Goal: Task Accomplishment & Management: Manage account settings

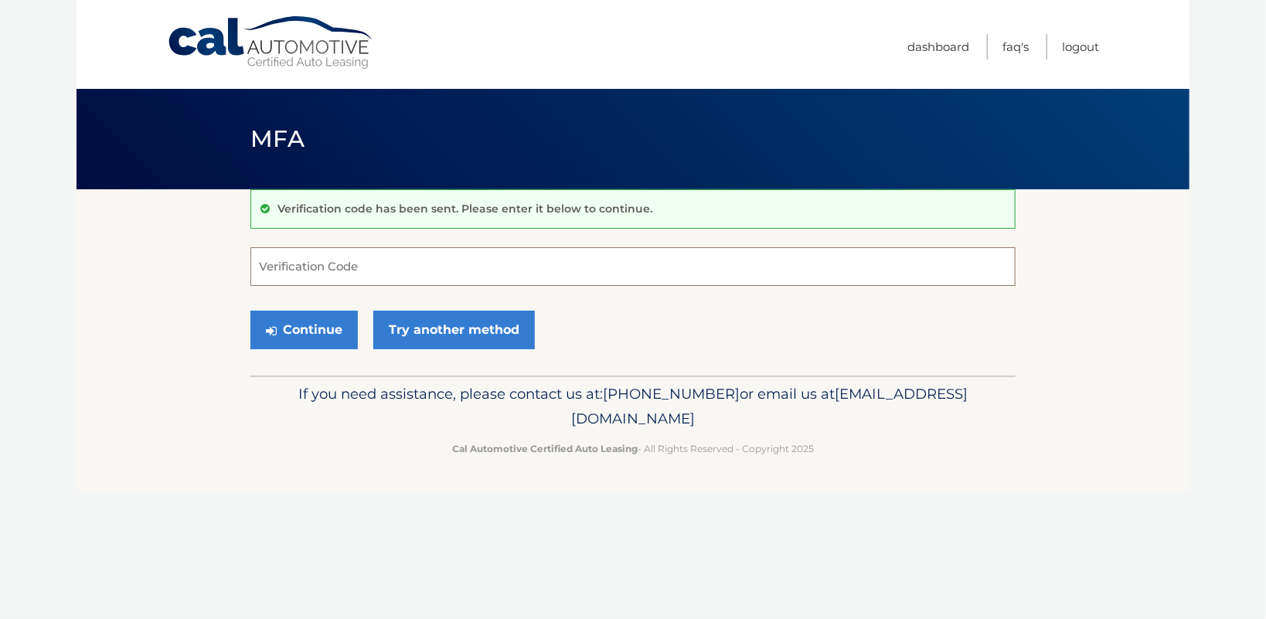
click at [357, 269] on input "Verification Code" at bounding box center [632, 266] width 765 height 39
type input "223158"
click at [335, 349] on button "Continue" at bounding box center [303, 330] width 107 height 39
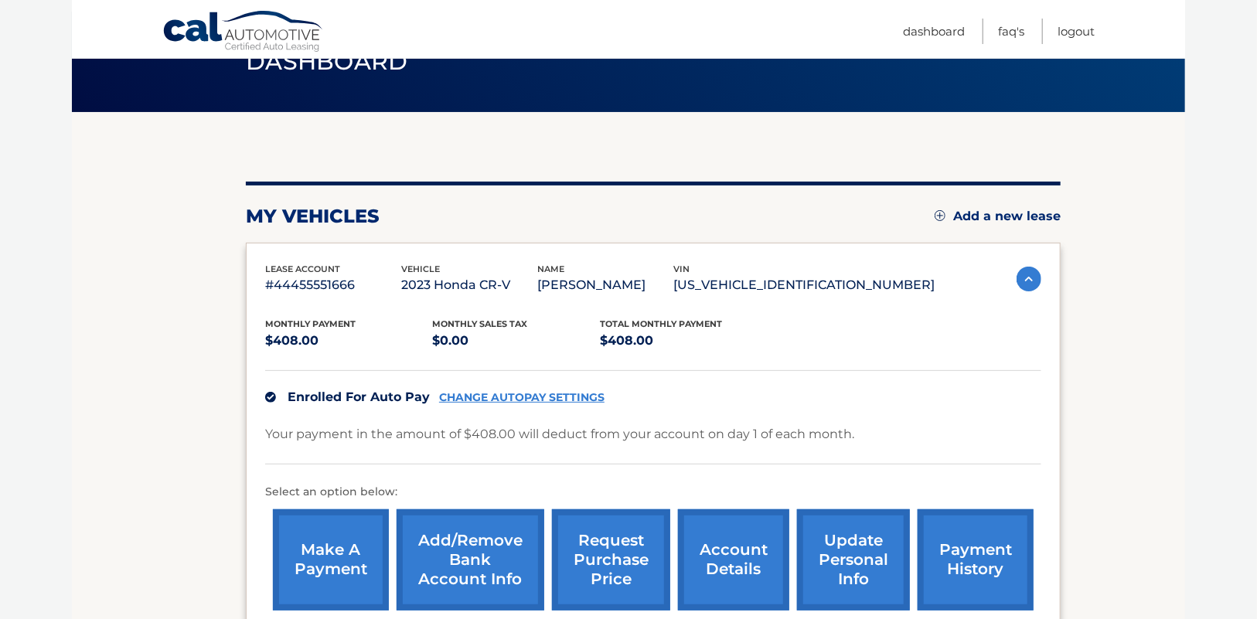
scroll to position [82, 0]
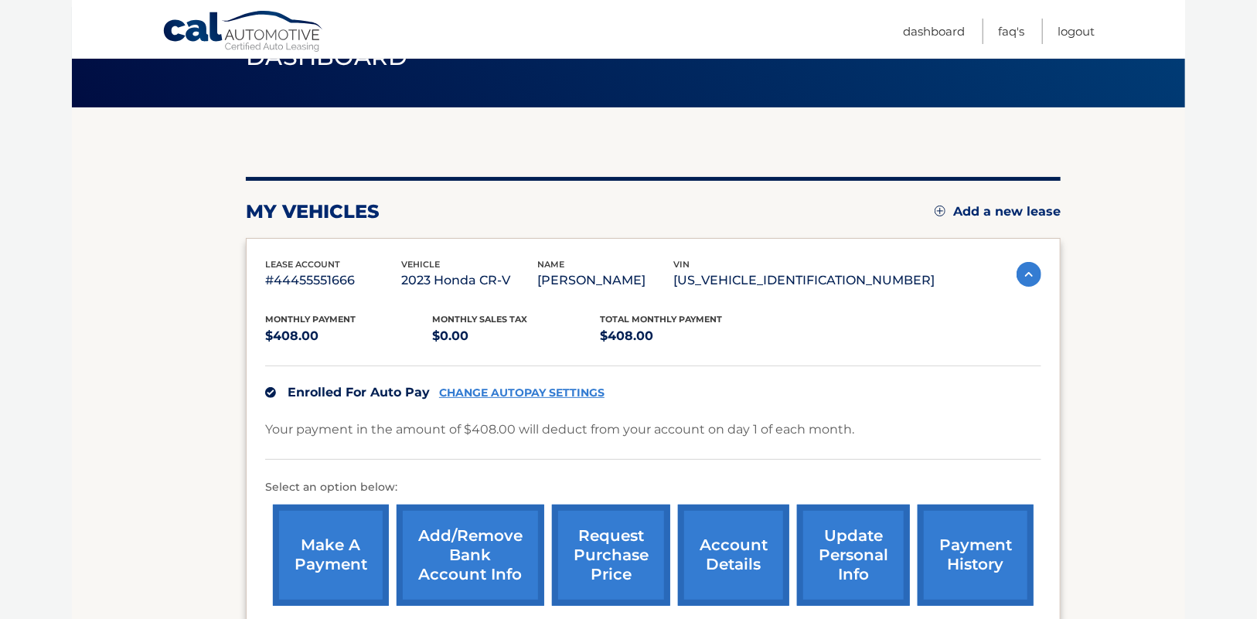
click at [571, 392] on link "CHANGE AUTOPAY SETTINGS" at bounding box center [521, 392] width 165 height 13
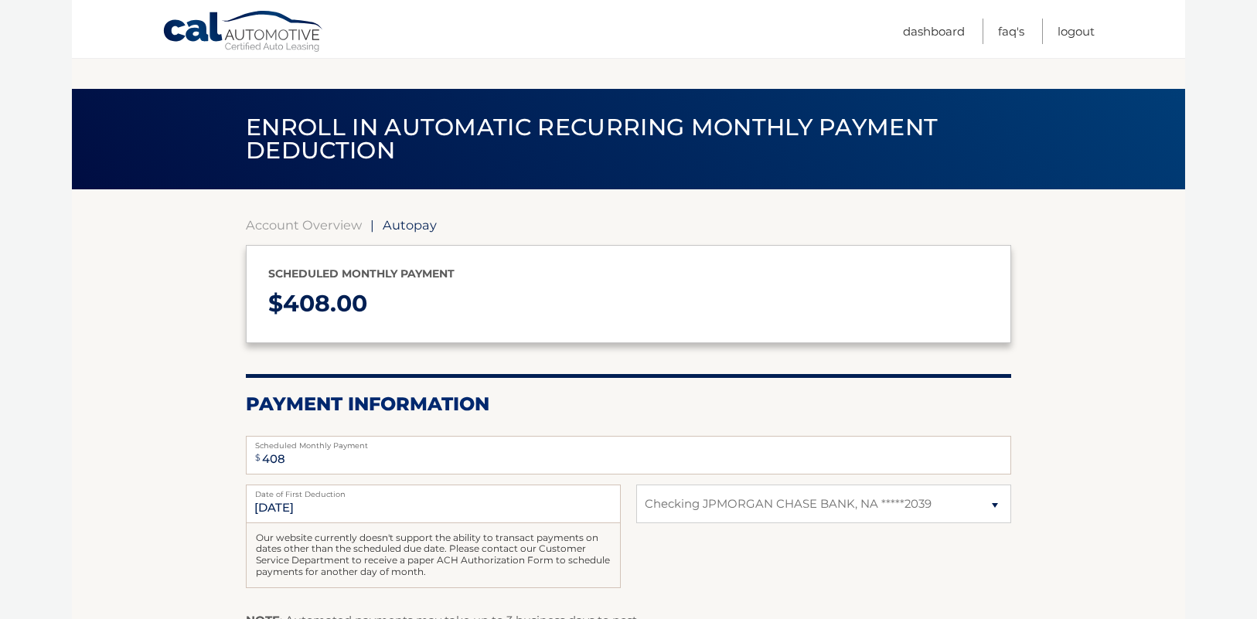
select select "ZmNjMGIwNjQtMmQxZS00ZWE5LTg3M2EtZWRkMjJhYThiNDdh"
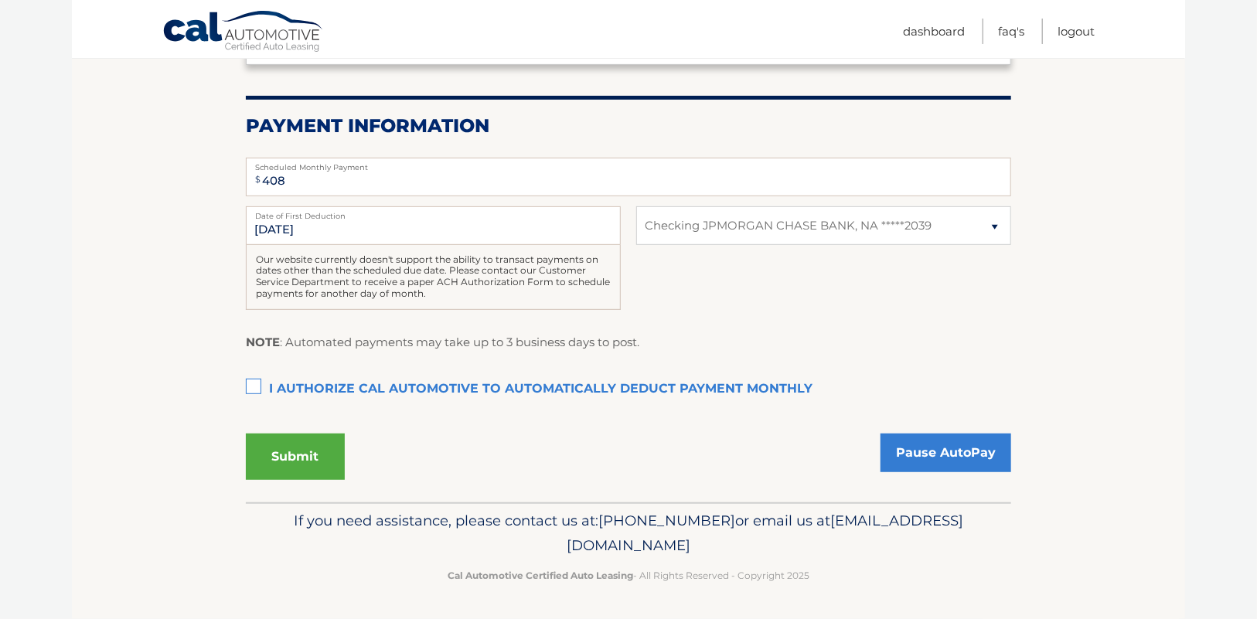
scroll to position [288, 0]
click at [997, 245] on select "Select Bank Account Checking JPMORGAN CHASE BANK, NA *****2039" at bounding box center [823, 225] width 375 height 39
select select
click at [636, 240] on select "Select Bank Account Checking JPMORGAN CHASE BANK, NA *****2039" at bounding box center [823, 225] width 375 height 39
click at [759, 245] on select "Select Bank Account Checking JPMORGAN CHASE BANK, NA *****2039" at bounding box center [823, 225] width 375 height 39
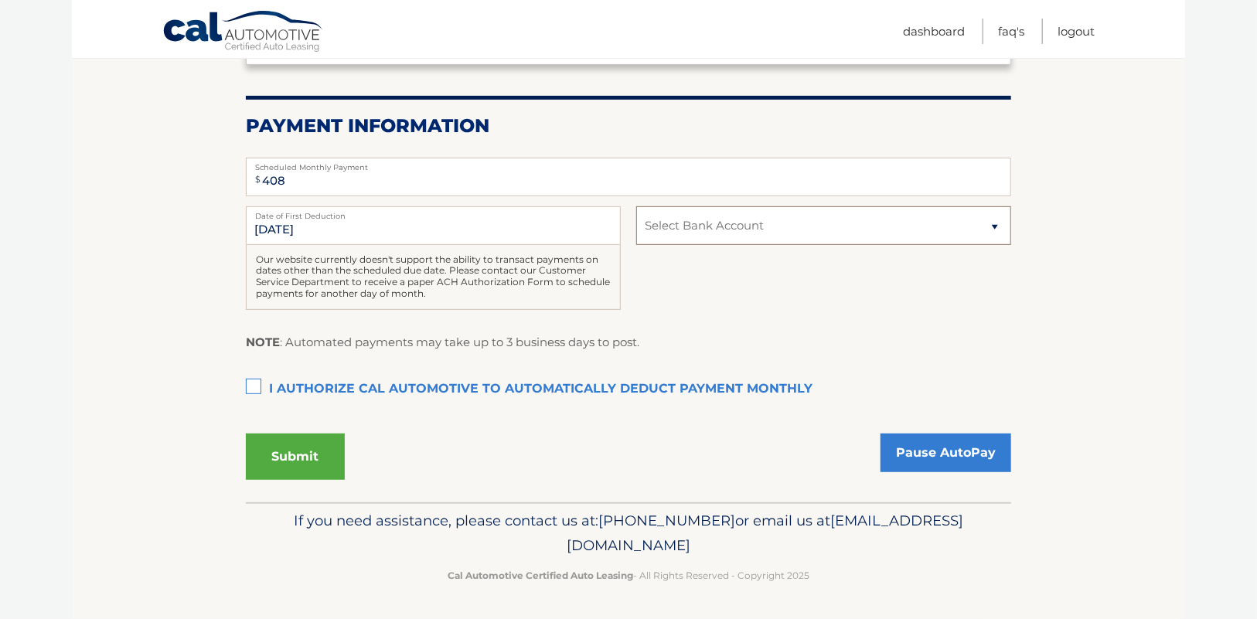
click at [759, 245] on select "Select Bank Account Checking JPMORGAN CHASE BANK, NA *****2039" at bounding box center [823, 225] width 375 height 39
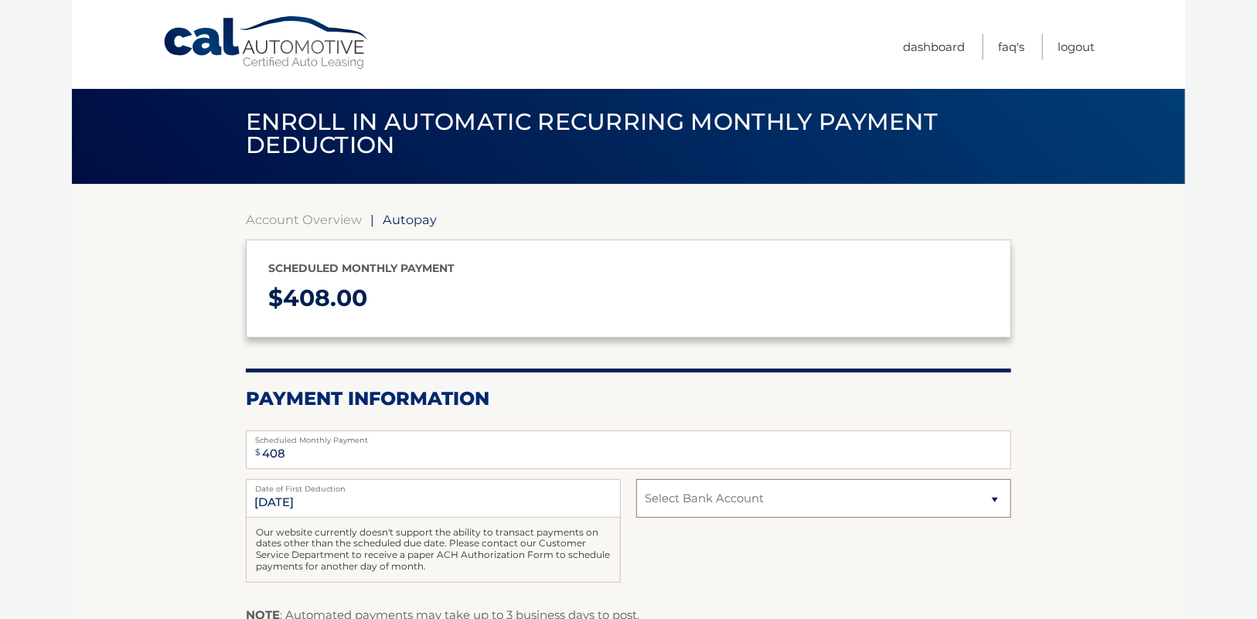
scroll to position [0, 0]
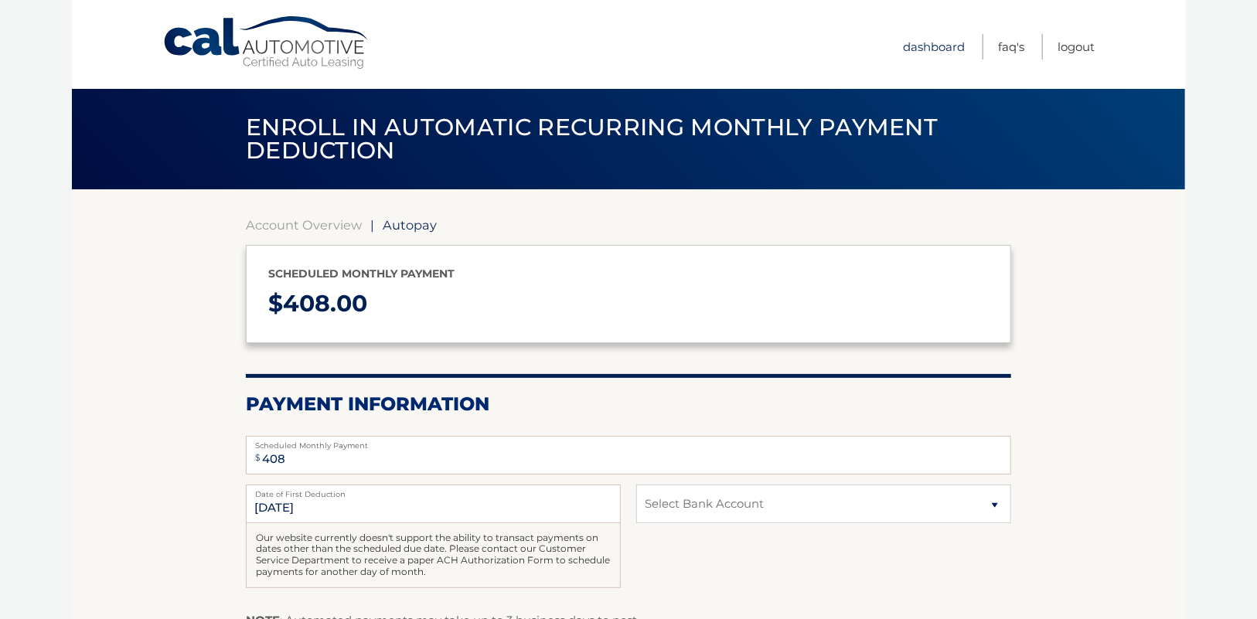
click at [923, 43] on link "Dashboard" at bounding box center [934, 47] width 62 height 26
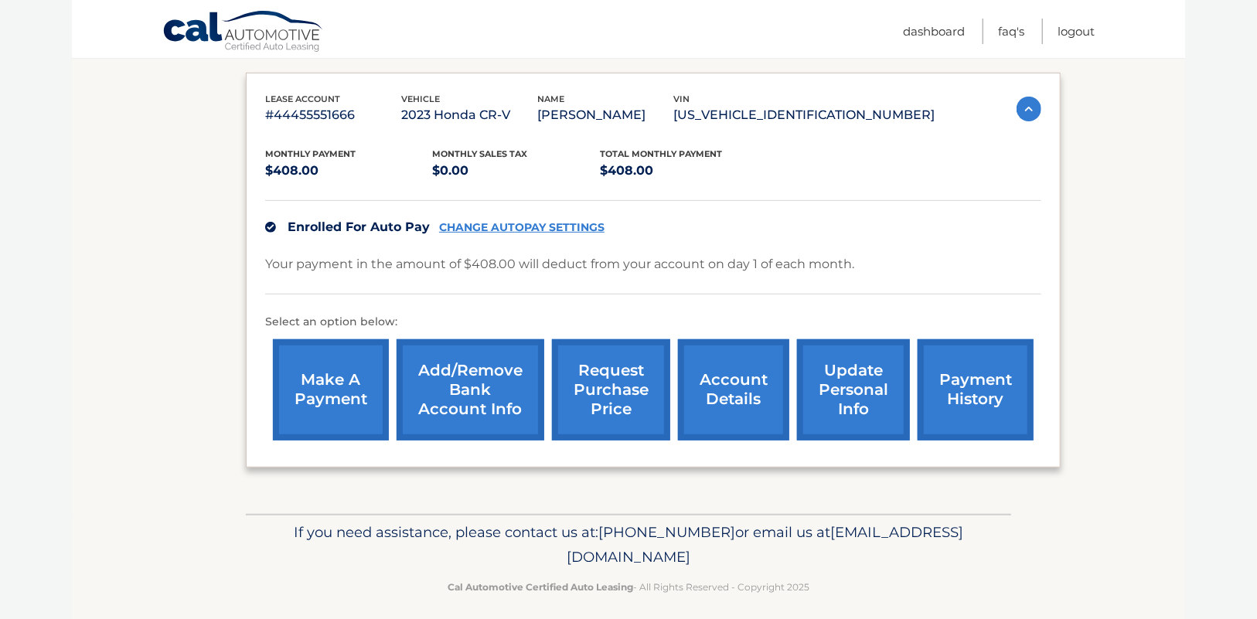
scroll to position [266, 0]
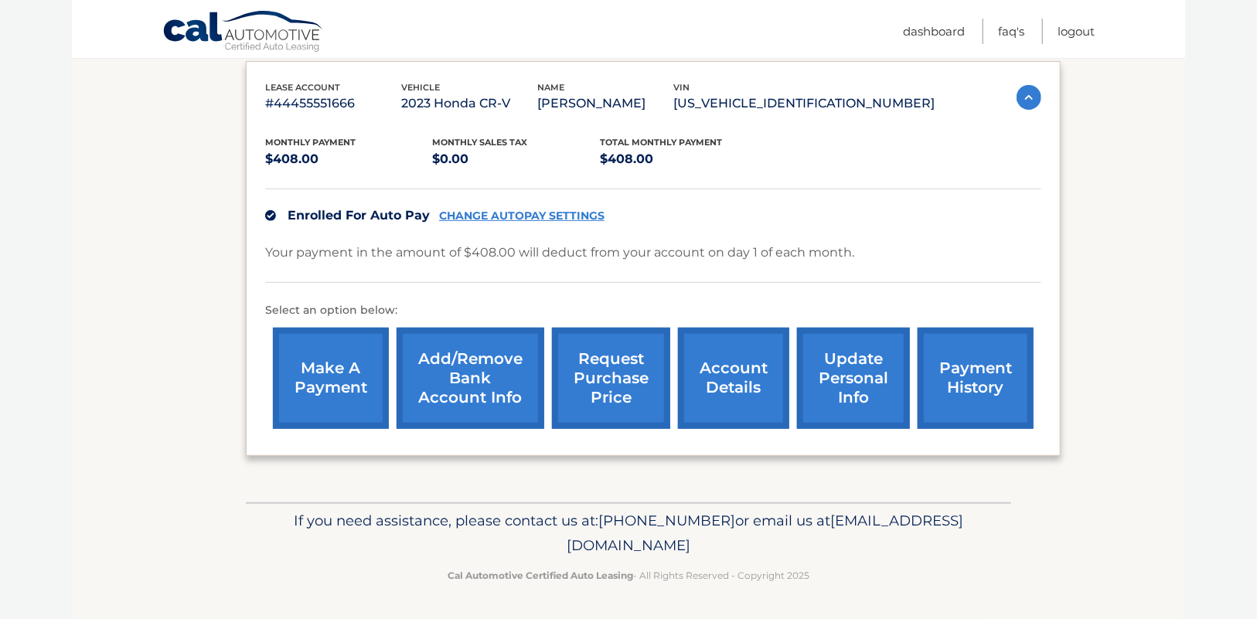
click at [455, 375] on link "Add/Remove bank account info" at bounding box center [471, 378] width 148 height 101
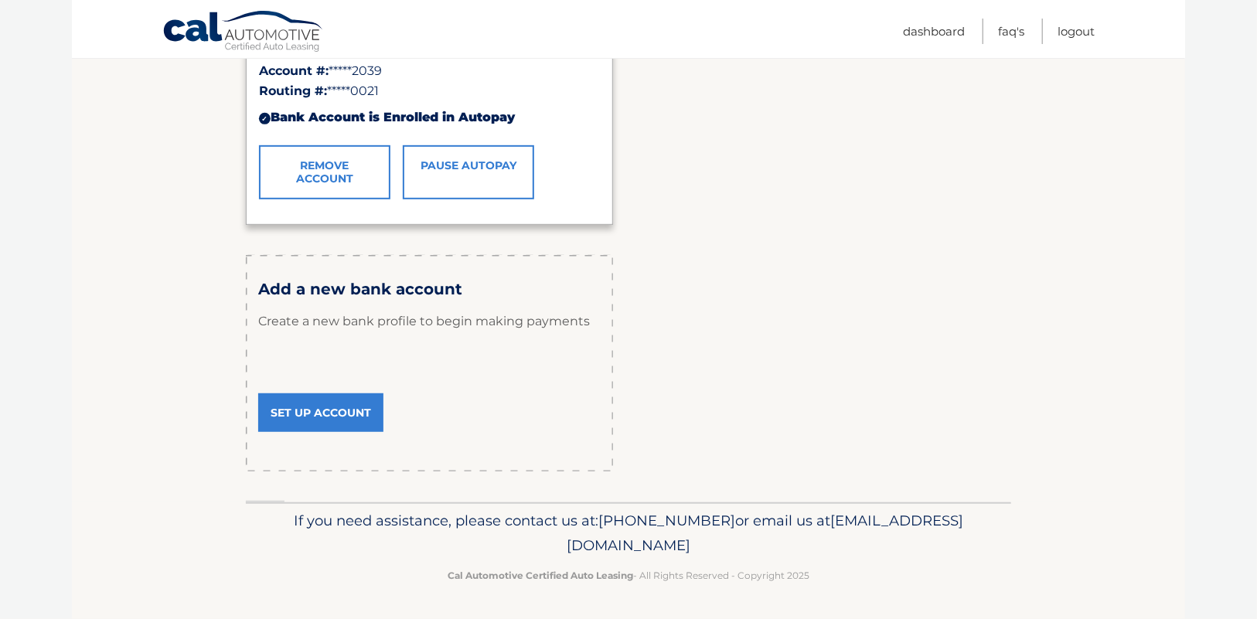
scroll to position [395, 0]
click at [354, 432] on link "Set Up Account" at bounding box center [320, 412] width 125 height 39
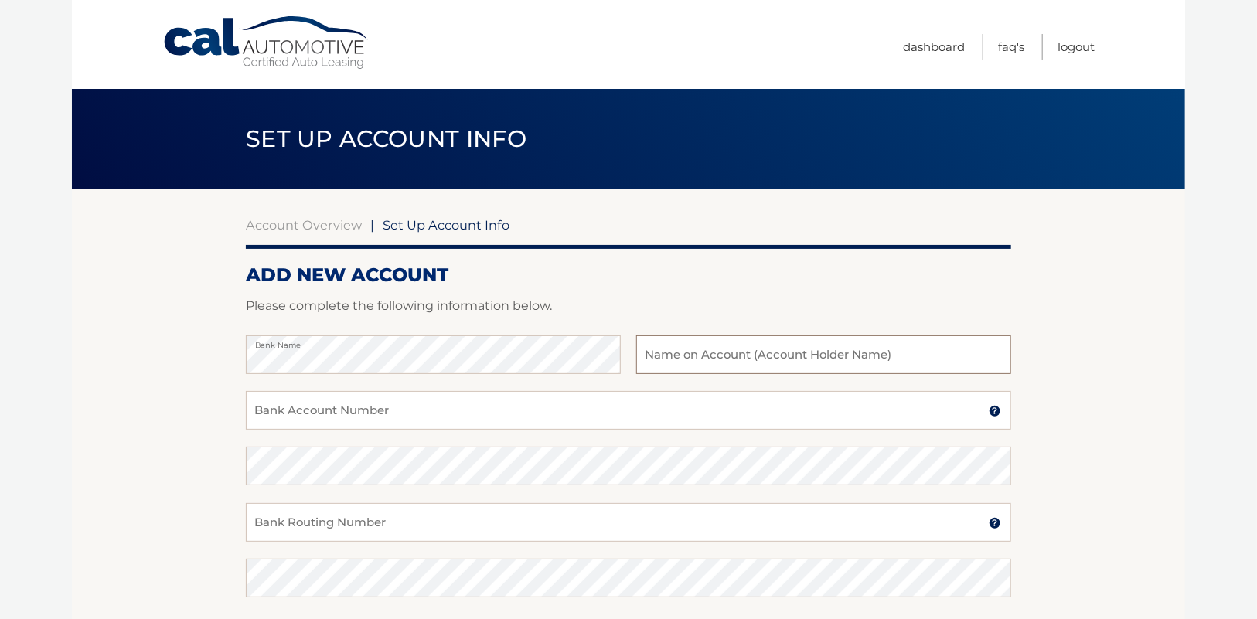
click at [697, 373] on input "text" at bounding box center [823, 354] width 375 height 39
type input "[PERSON_NAME]"
click at [566, 423] on input "Bank Account Number" at bounding box center [628, 410] width 765 height 39
type input "036364277745"
click at [422, 542] on input "Bank Routing Number" at bounding box center [628, 522] width 765 height 39
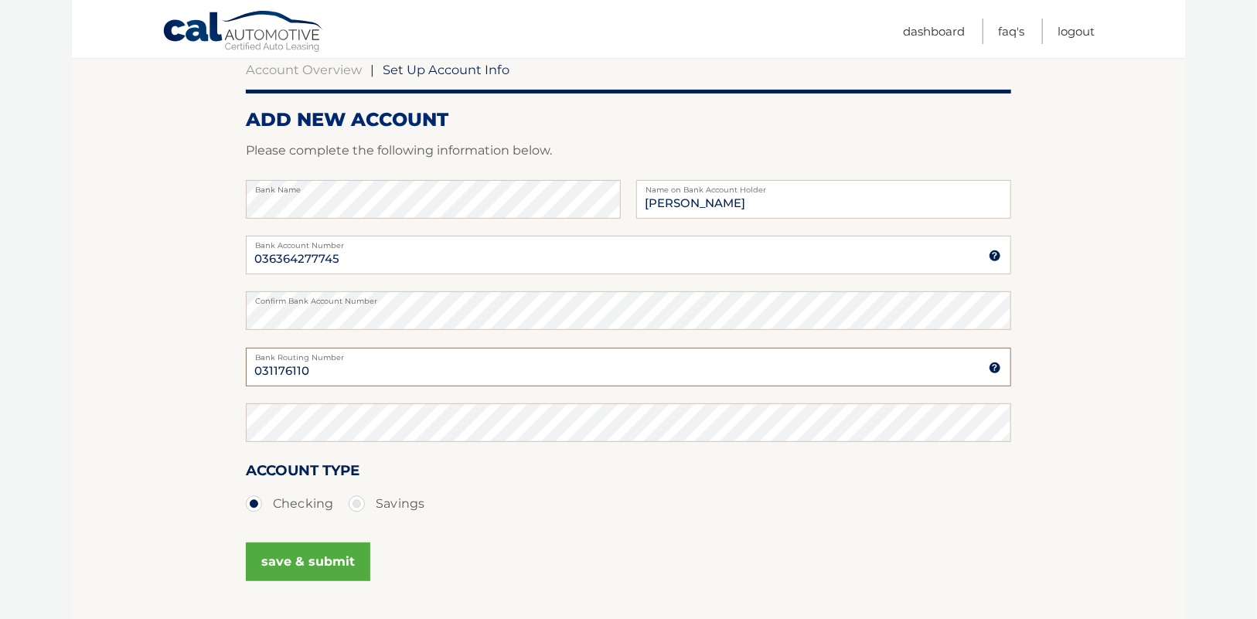
scroll to position [165, 0]
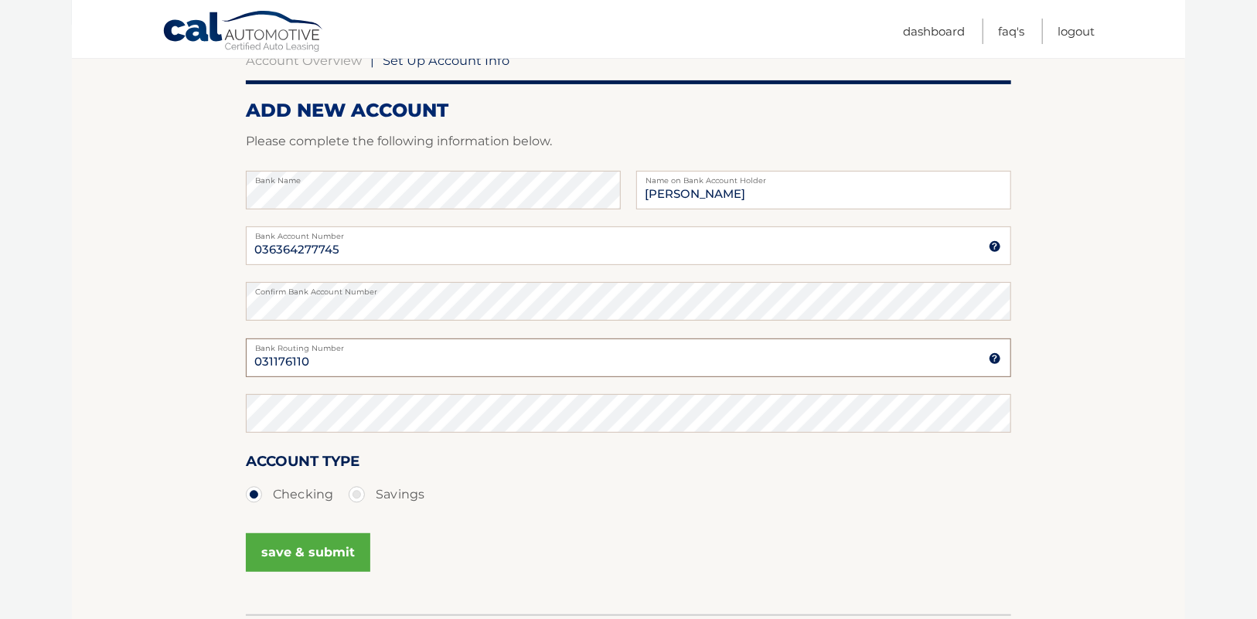
type input "031176110"
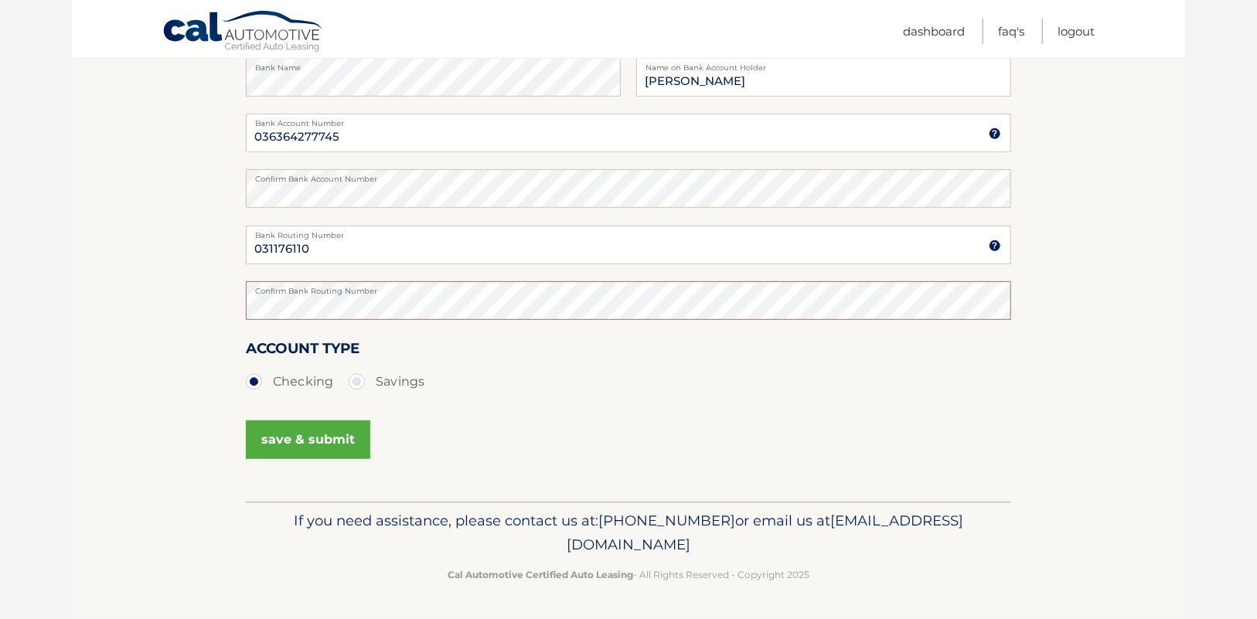
scroll to position [343, 0]
click at [349, 420] on button "save & submit" at bounding box center [308, 439] width 124 height 39
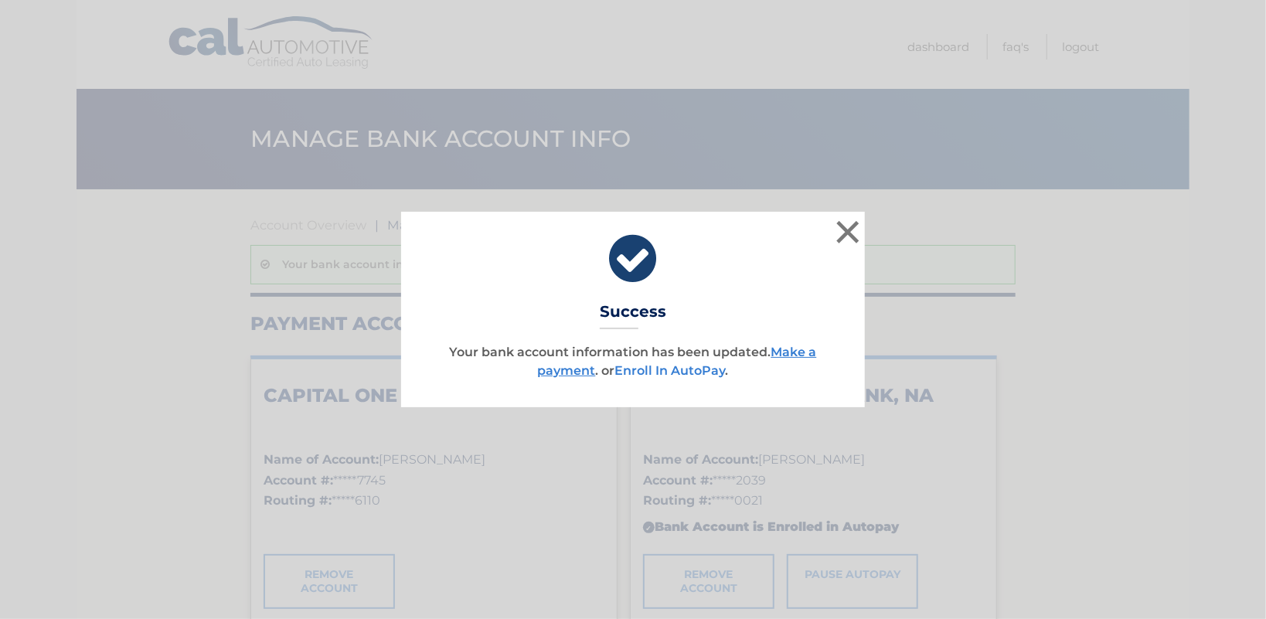
click at [726, 374] on link "Enroll In AutoPay" at bounding box center [670, 370] width 111 height 15
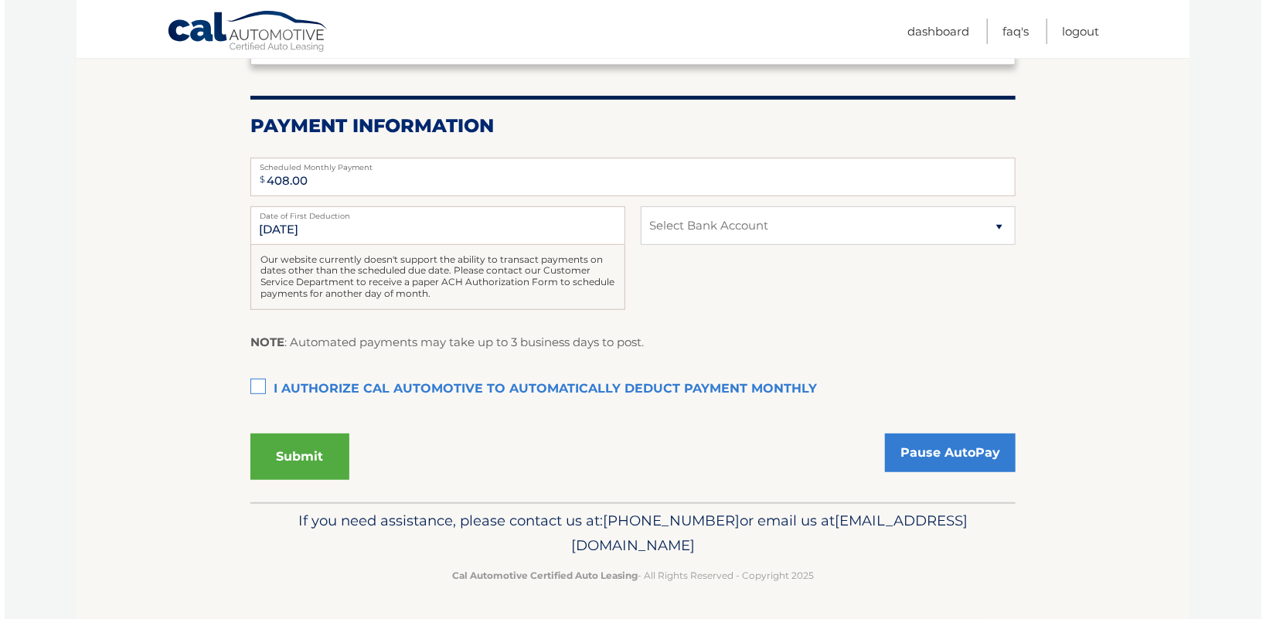
scroll to position [329, 0]
click at [849, 226] on select "Select Bank Account Checking CAPITAL ONE N.A. *****7745 Checking JPMORGAN CHASE…" at bounding box center [823, 225] width 375 height 39
select select "MWIyMWRkZTAtNzllNS00MWFmLWE3MmQtZjNlYTQzYTc2Yzky"
click at [636, 206] on select "Select Bank Account Checking CAPITAL ONE N.A. *****7745 Checking JPMORGAN CHASE…" at bounding box center [823, 225] width 375 height 39
click at [255, 390] on label "I authorize cal automotive to automatically deduct payment monthly This checkbo…" at bounding box center [628, 389] width 765 height 31
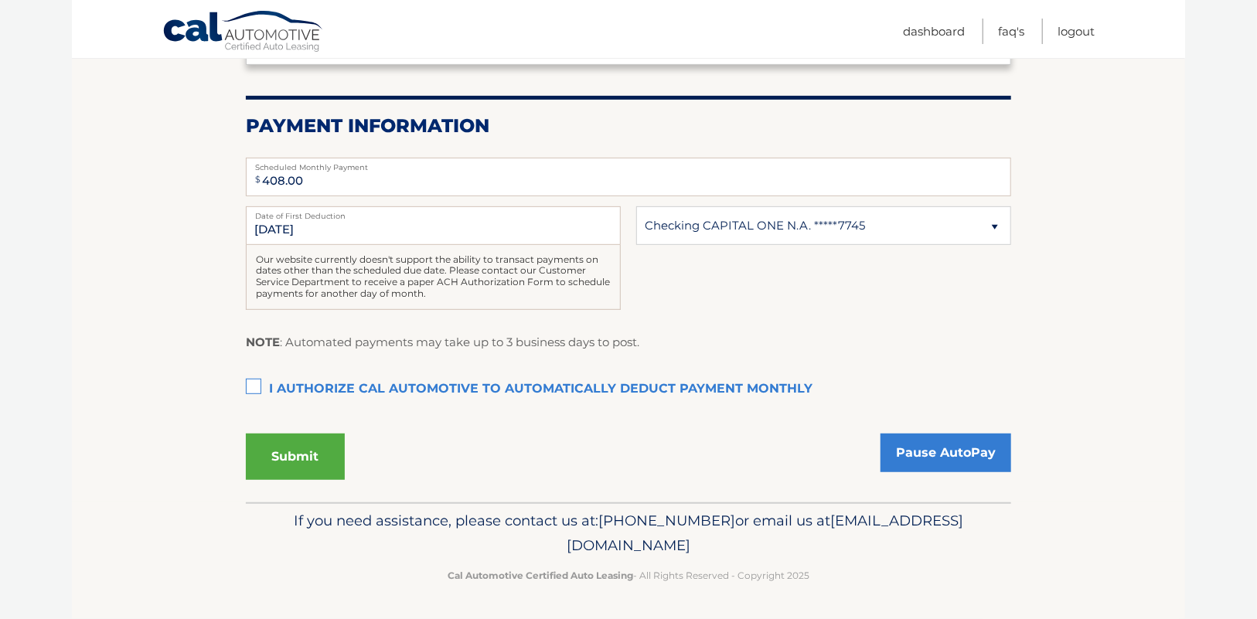
click at [0, 0] on input "I authorize cal automotive to automatically deduct payment monthly This checkbo…" at bounding box center [0, 0] width 0 height 0
click at [293, 472] on button "Submit" at bounding box center [295, 457] width 99 height 46
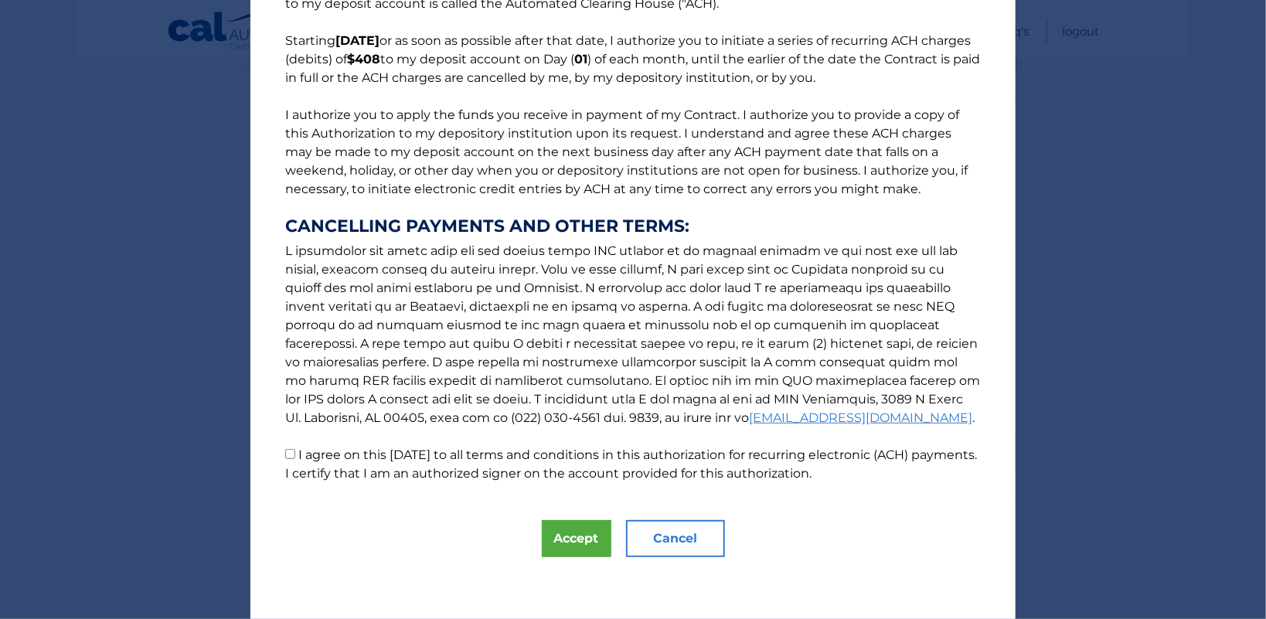
scroll to position [446, 0]
click at [559, 533] on button "Accept" at bounding box center [577, 538] width 70 height 37
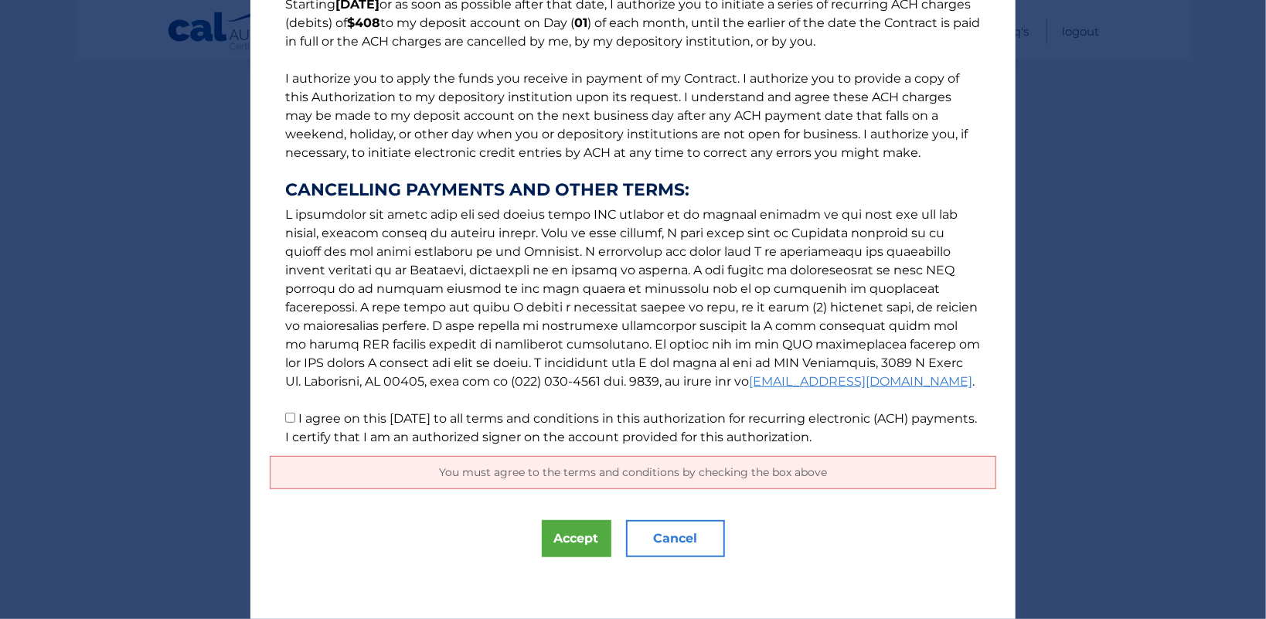
click at [280, 409] on p "The words "I" "me" and "my" mean any identified Customer who signs this Authori…" at bounding box center [633, 165] width 727 height 563
click at [551, 557] on button "Accept" at bounding box center [577, 538] width 70 height 37
click at [285, 413] on input "I agree on this 09/15/2025 to all terms and conditions in this authorization fo…" at bounding box center [290, 418] width 10 height 10
checkbox input "true"
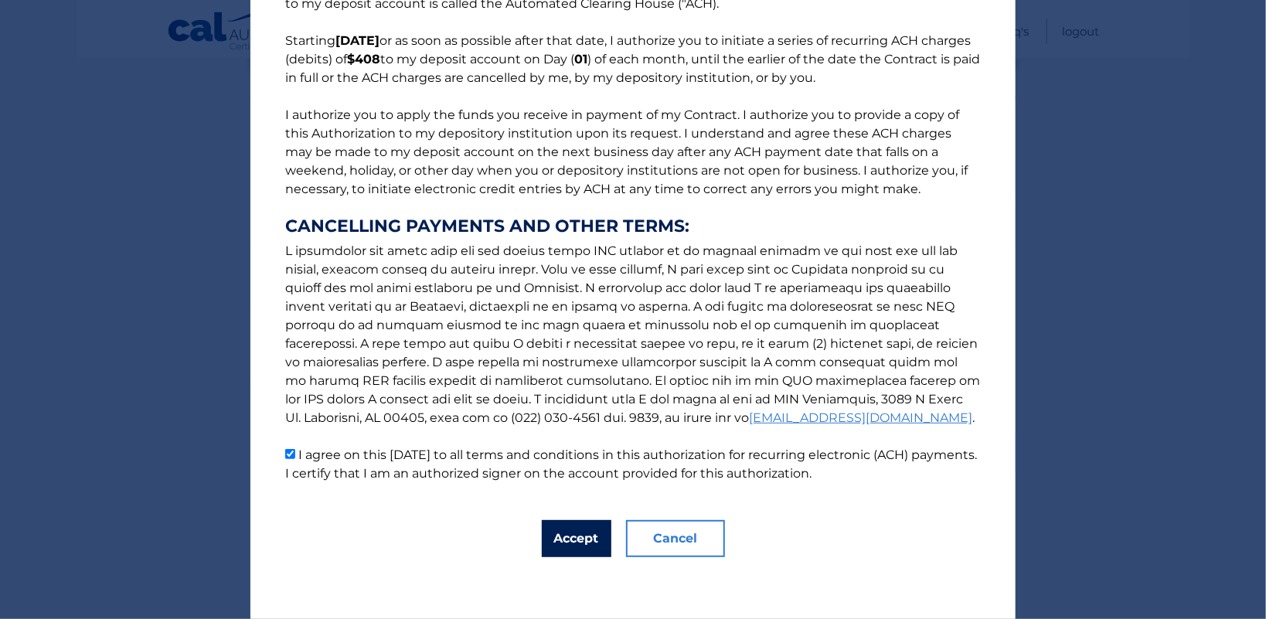
click at [554, 535] on button "Accept" at bounding box center [577, 538] width 70 height 37
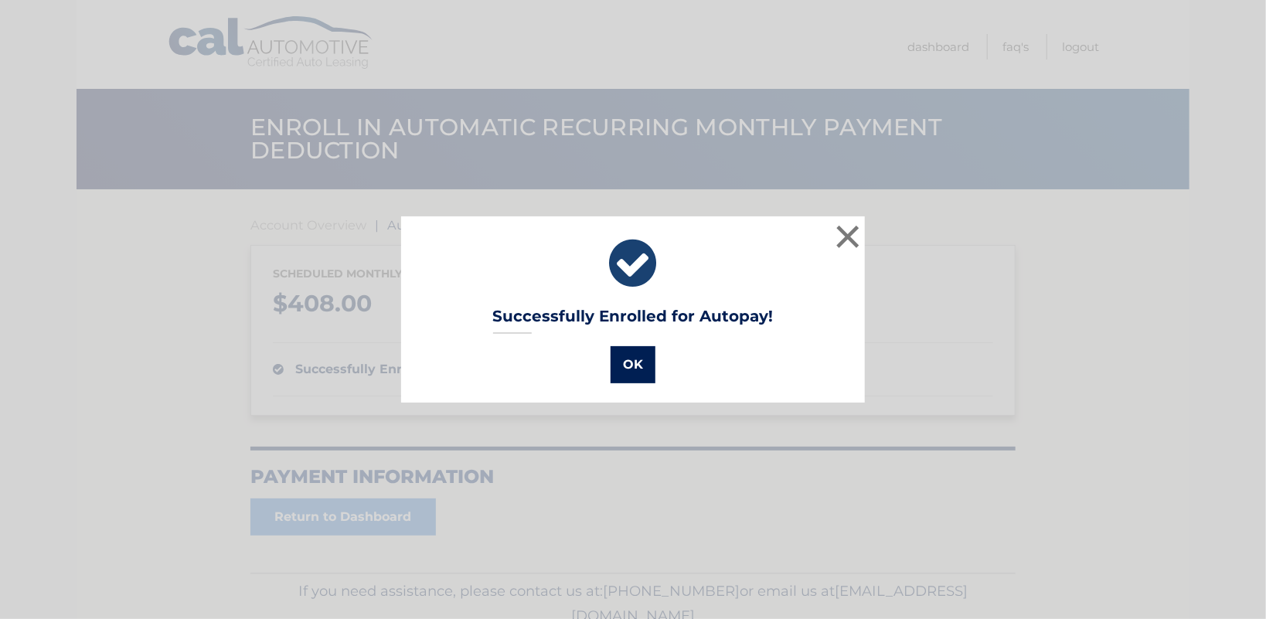
click at [635, 369] on button "OK" at bounding box center [633, 364] width 45 height 37
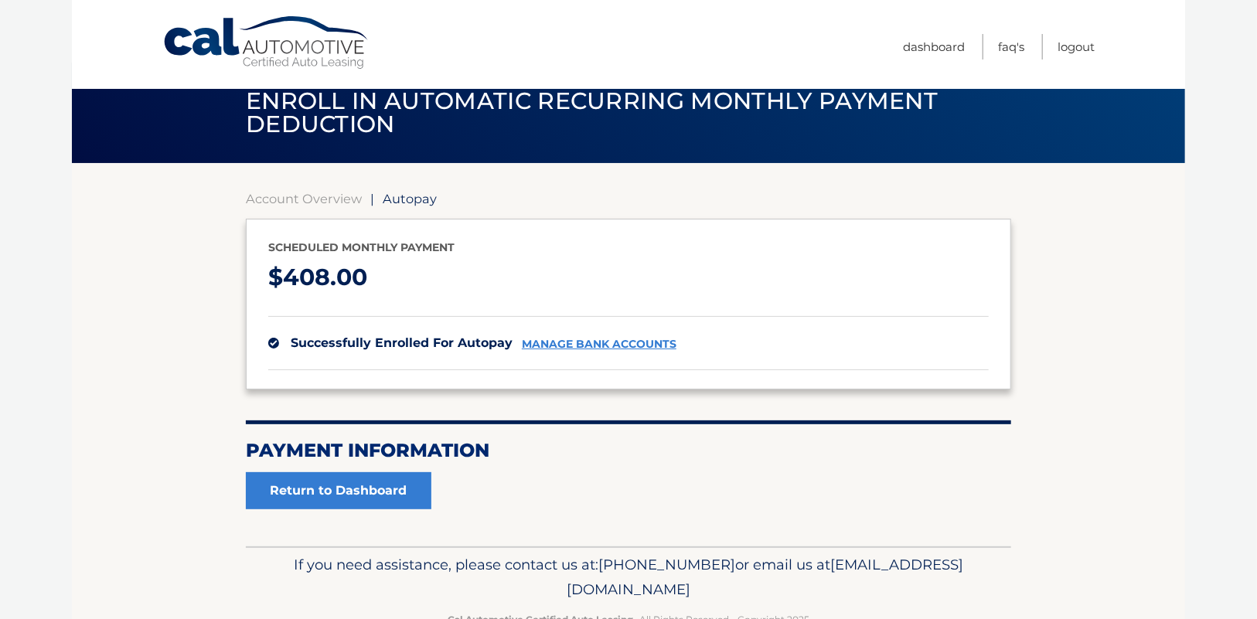
scroll to position [41, 0]
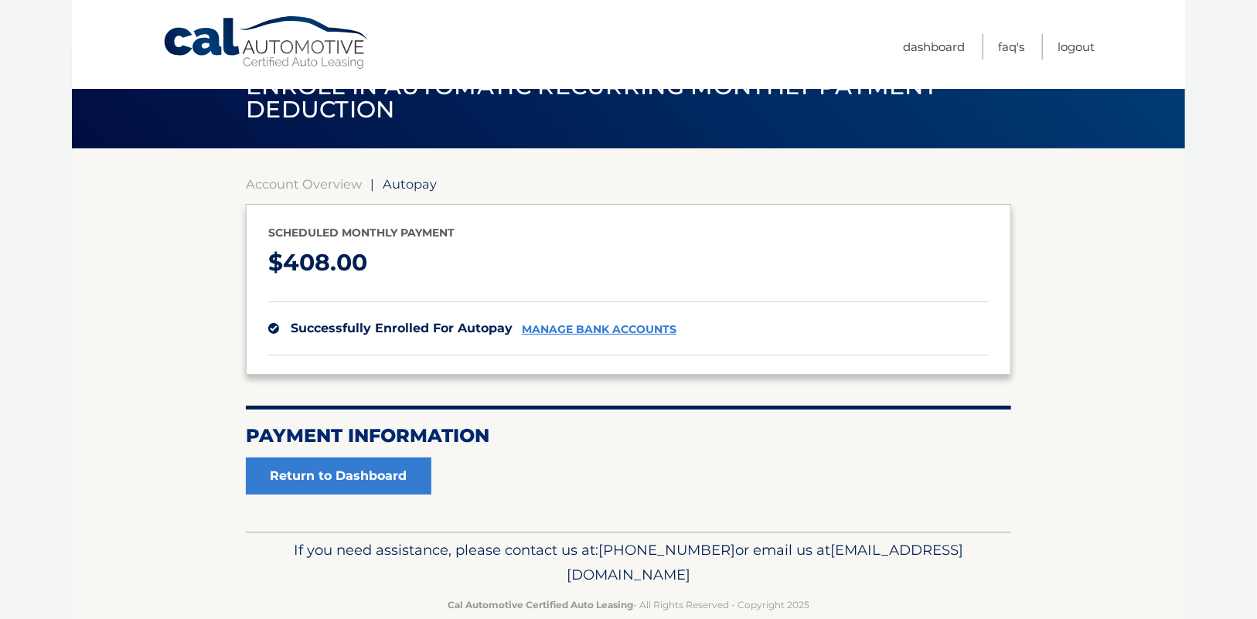
click at [628, 336] on link "manage bank accounts" at bounding box center [599, 329] width 155 height 13
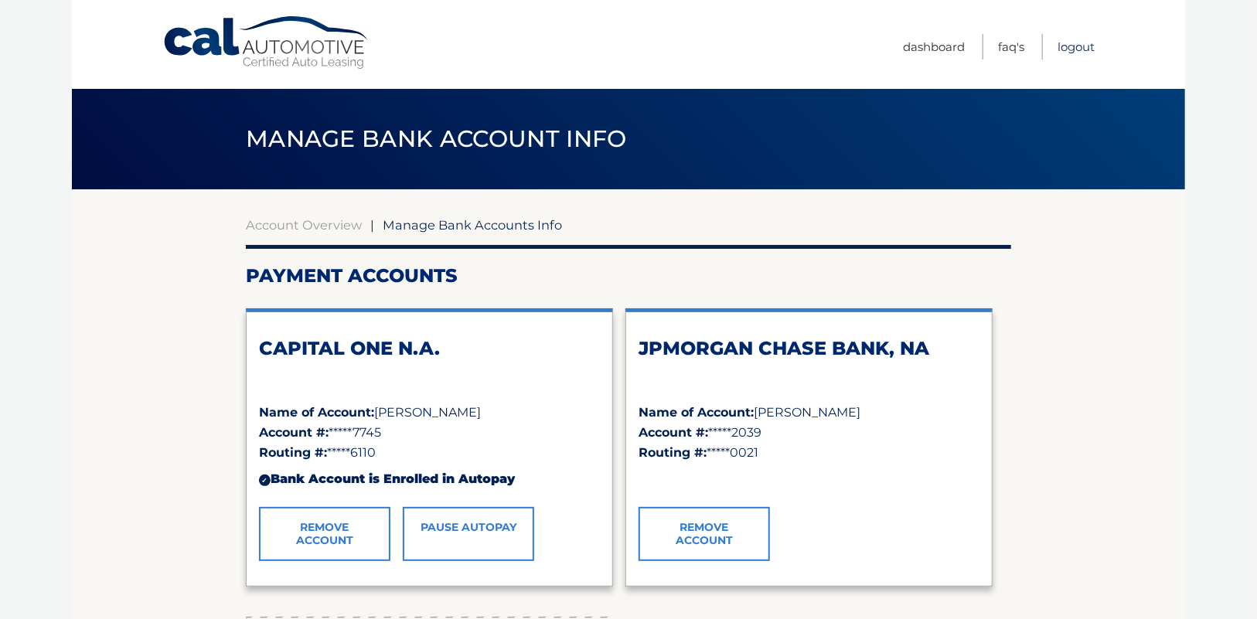
click at [1062, 49] on link "Logout" at bounding box center [1075, 47] width 37 height 26
